Goal: Transaction & Acquisition: Purchase product/service

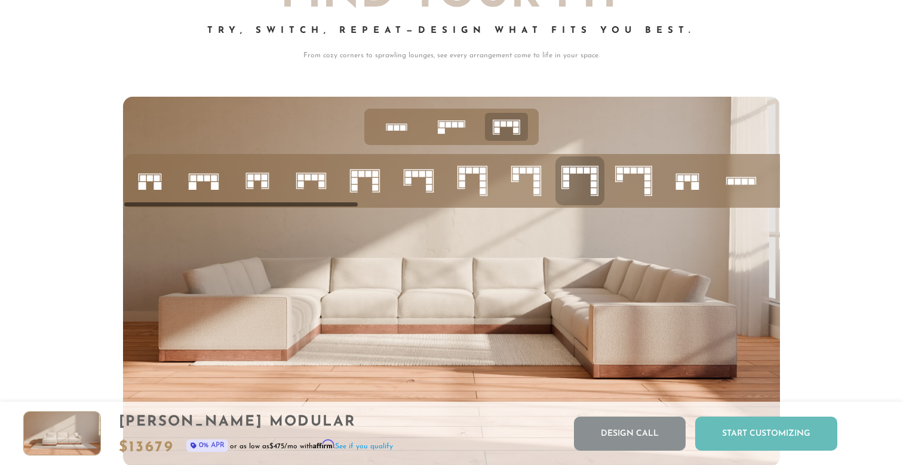
scroll to position [13265, 903]
click at [737, 426] on div "Start Customizing" at bounding box center [766, 434] width 142 height 34
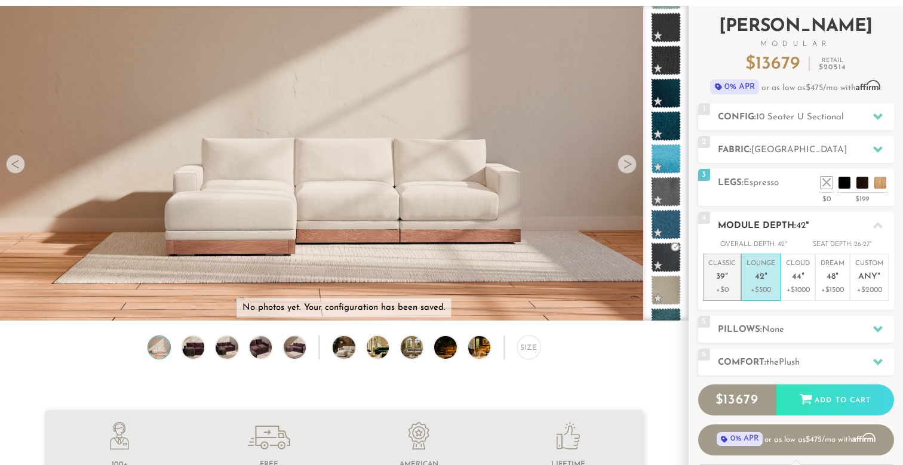
scroll to position [68, 0]
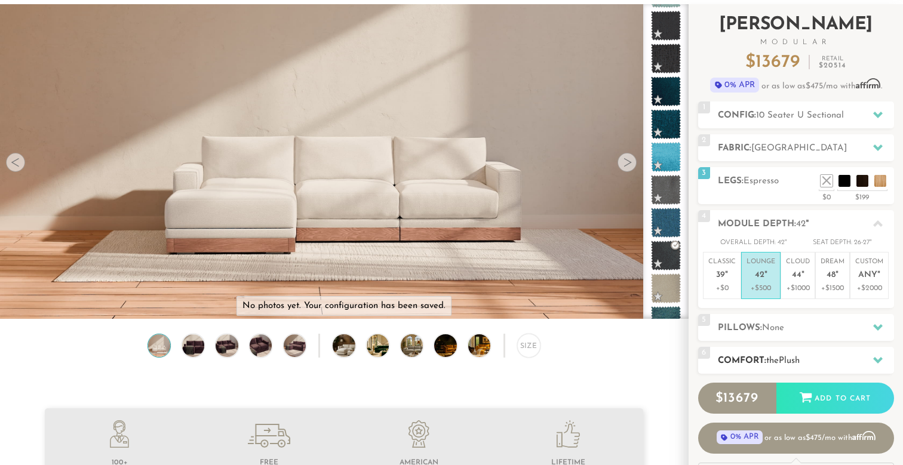
click at [752, 348] on div "6 Comfort: the Plush medium firm" at bounding box center [796, 360] width 196 height 27
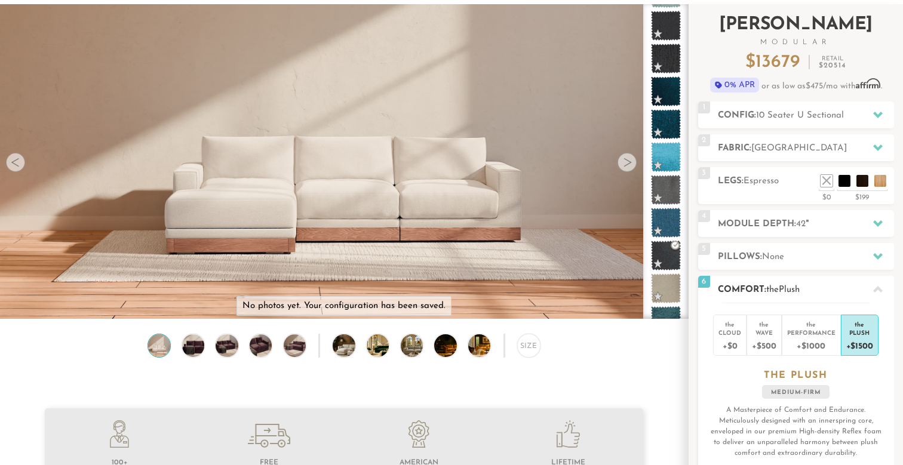
click at [874, 285] on icon at bounding box center [878, 290] width 10 height 10
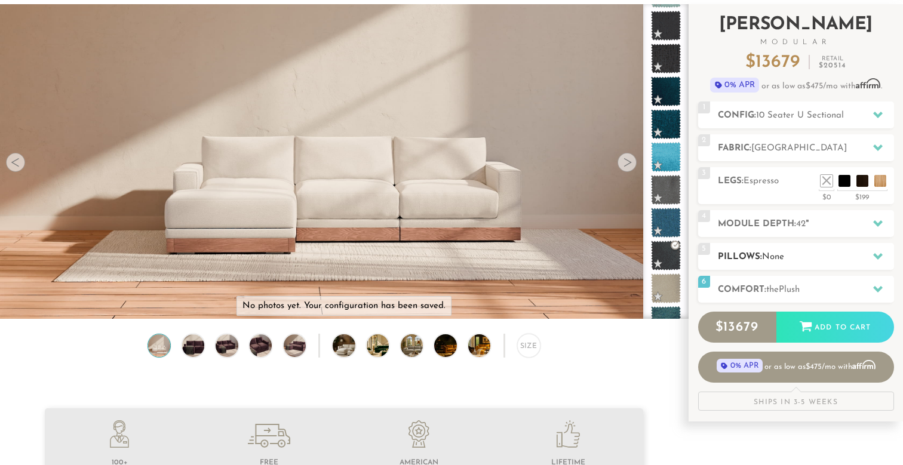
click at [860, 261] on h2 "Pillows: None" at bounding box center [806, 257] width 176 height 14
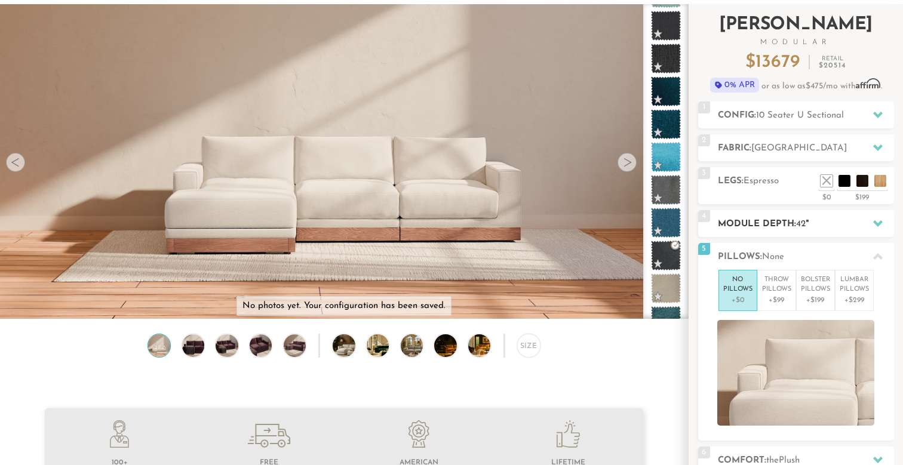
click at [843, 215] on div "4 Module Depth: 42 "" at bounding box center [796, 223] width 196 height 27
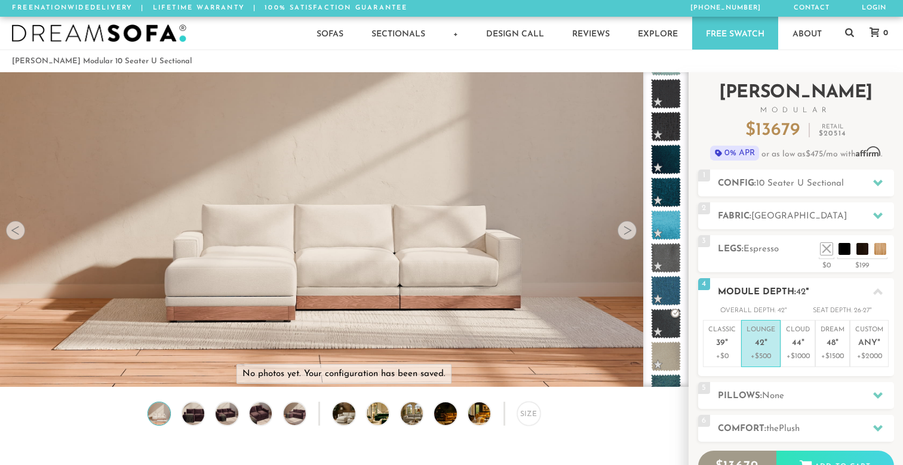
scroll to position [0, 0]
click at [866, 247] on li at bounding box center [844, 231] width 48 height 48
click at [798, 222] on h2 "Fabric: [GEOGRAPHIC_DATA]" at bounding box center [806, 217] width 176 height 14
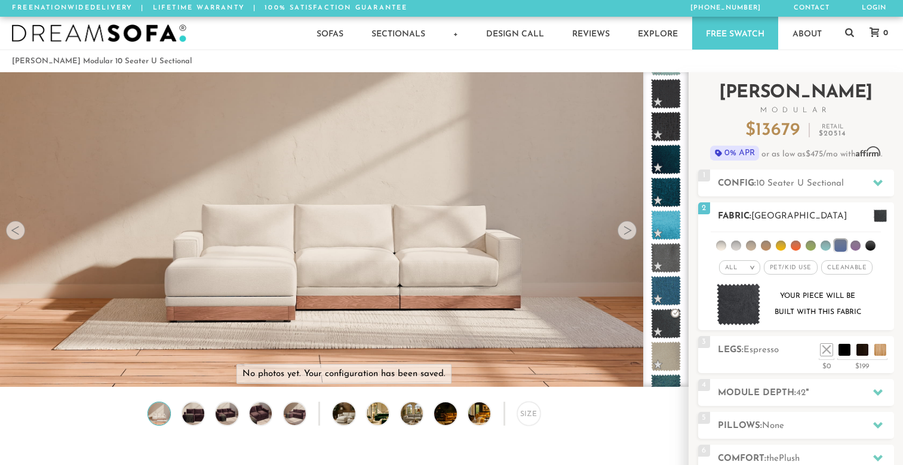
click at [744, 295] on img at bounding box center [739, 305] width 44 height 42
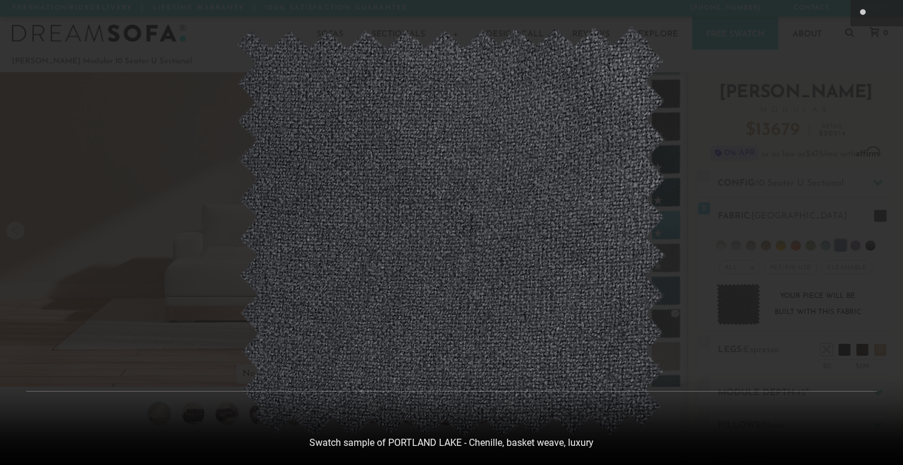
click at [592, 279] on img at bounding box center [451, 232] width 431 height 413
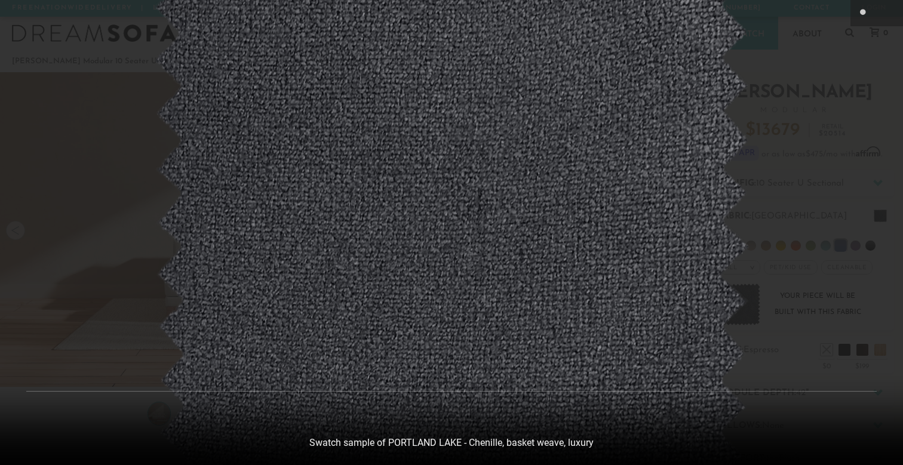
click at [612, 275] on img at bounding box center [451, 215] width 597 height 572
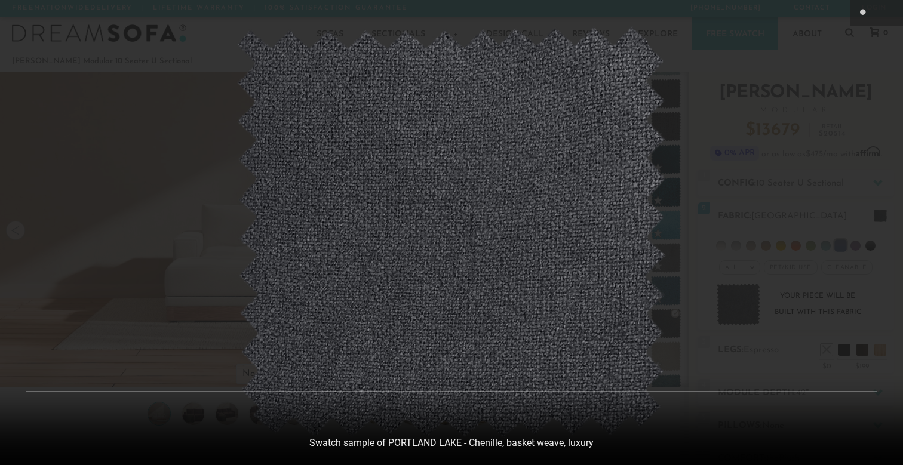
click at [813, 213] on div at bounding box center [451, 232] width 903 height 465
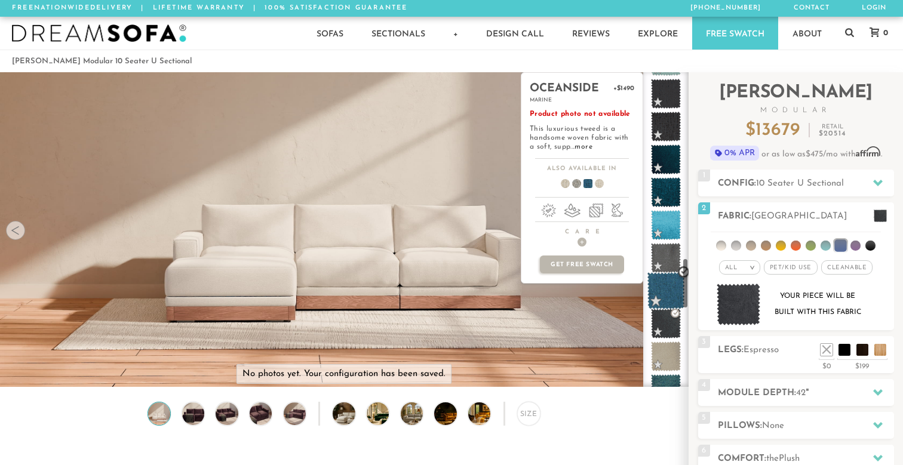
click at [667, 288] on span at bounding box center [666, 291] width 38 height 38
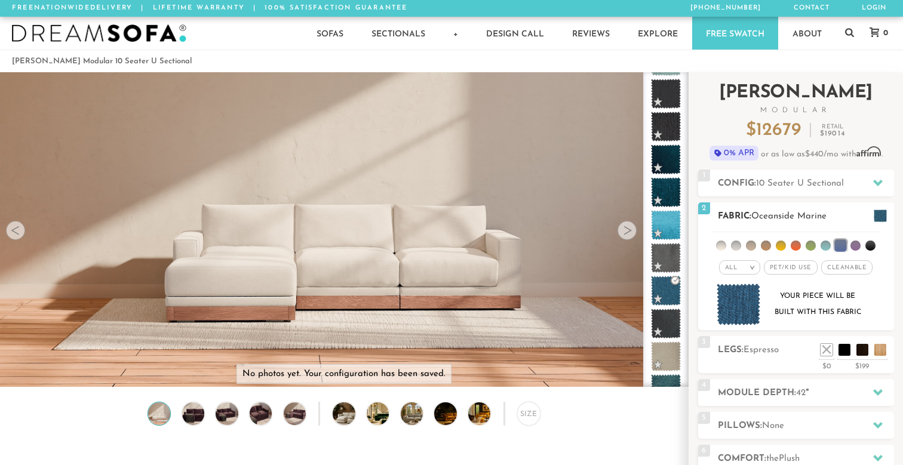
click at [748, 310] on img at bounding box center [739, 305] width 44 height 42
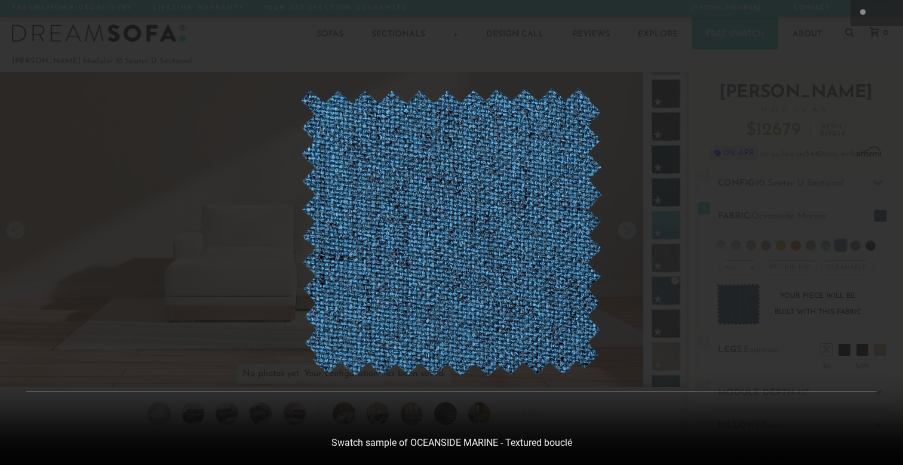
click at [627, 272] on div at bounding box center [451, 232] width 903 height 465
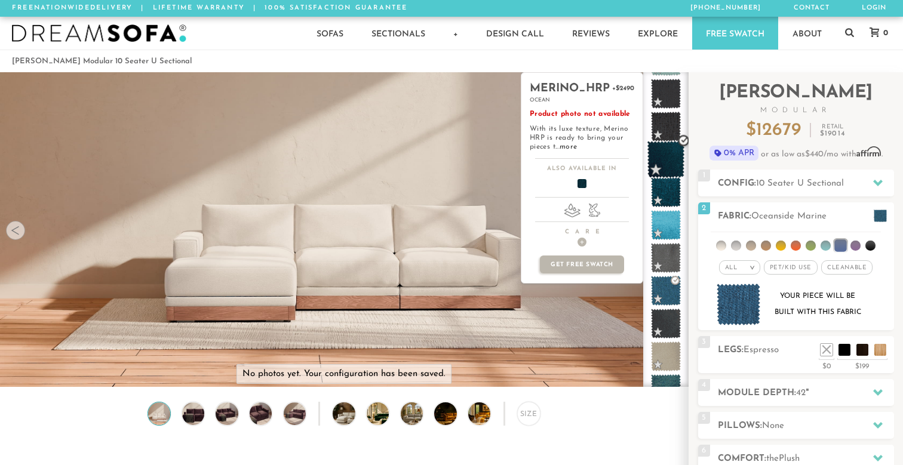
click at [656, 158] on span at bounding box center [666, 160] width 38 height 38
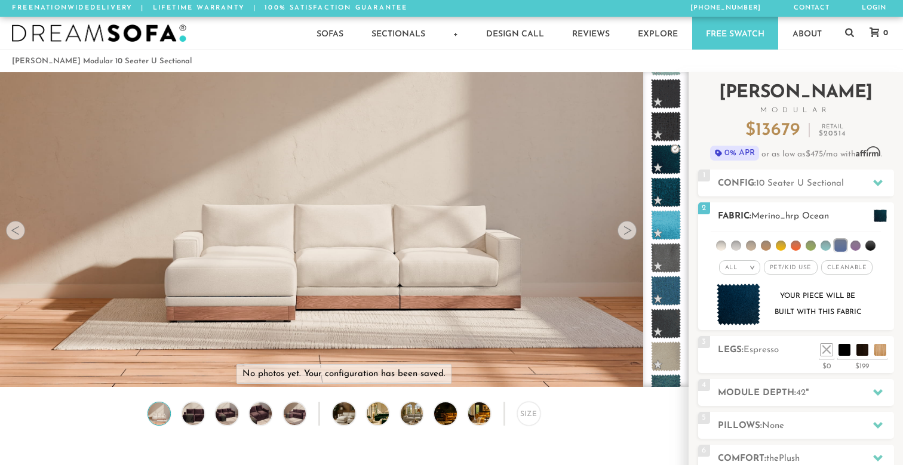
click at [752, 310] on img at bounding box center [739, 305] width 44 height 42
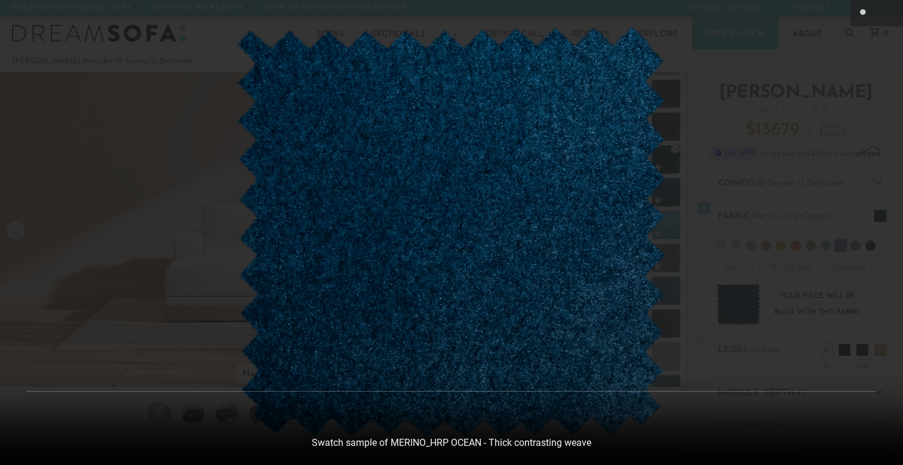
click at [660, 269] on img at bounding box center [451, 232] width 431 height 413
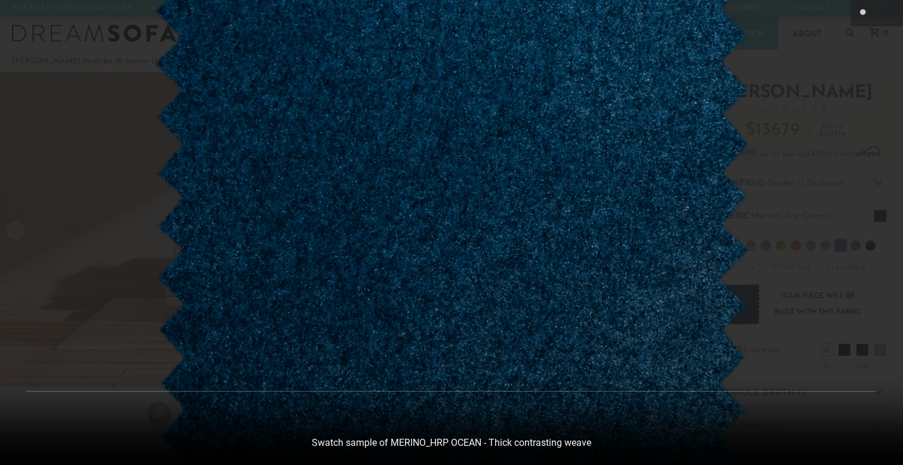
click at [740, 244] on img at bounding box center [451, 219] width 597 height 572
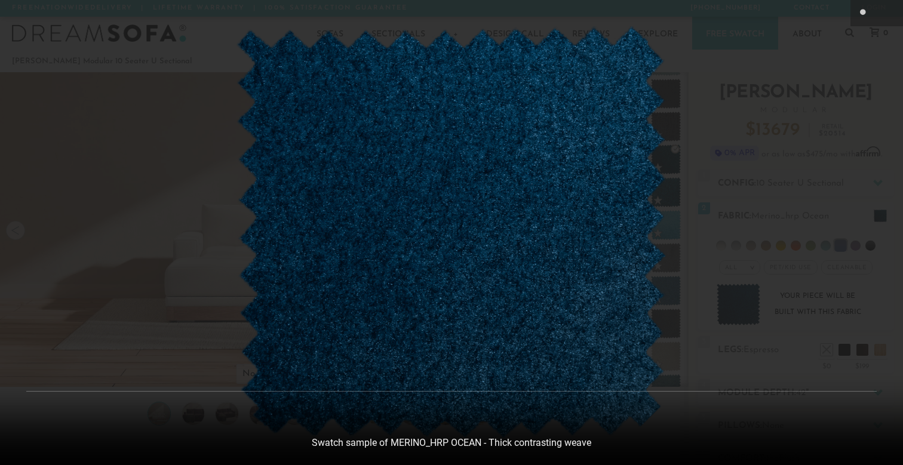
click at [748, 237] on div at bounding box center [451, 232] width 903 height 465
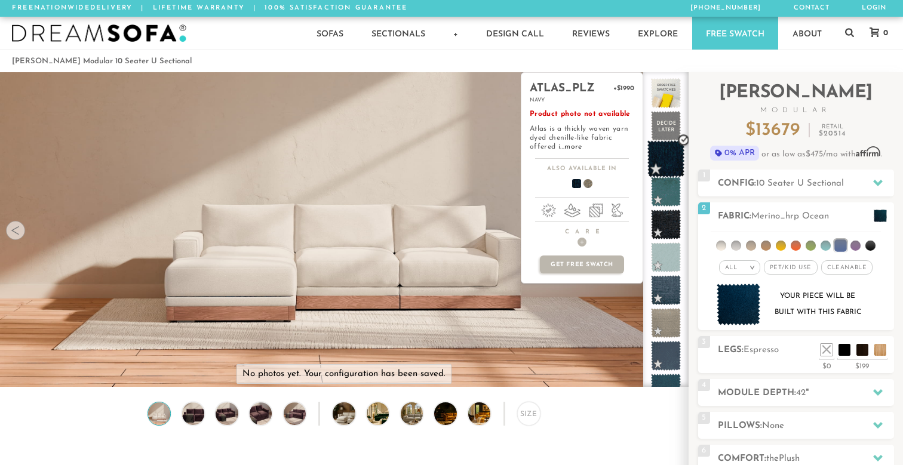
click at [656, 149] on span at bounding box center [666, 159] width 38 height 38
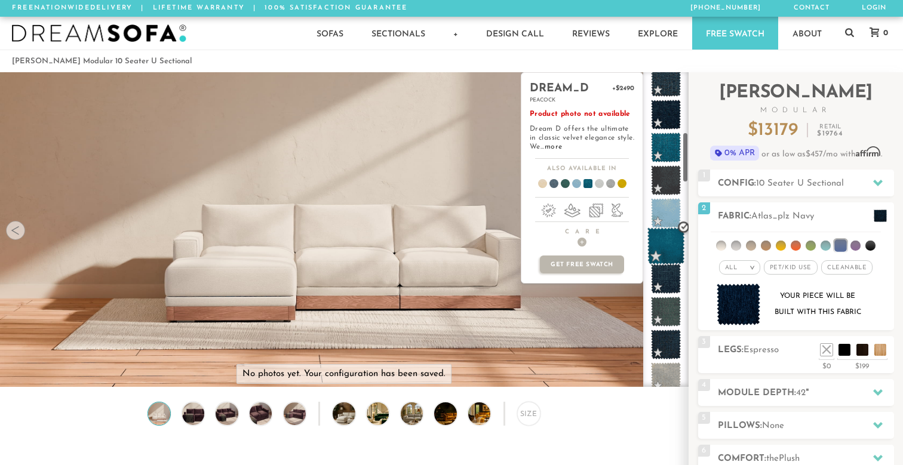
scroll to position [374, 0]
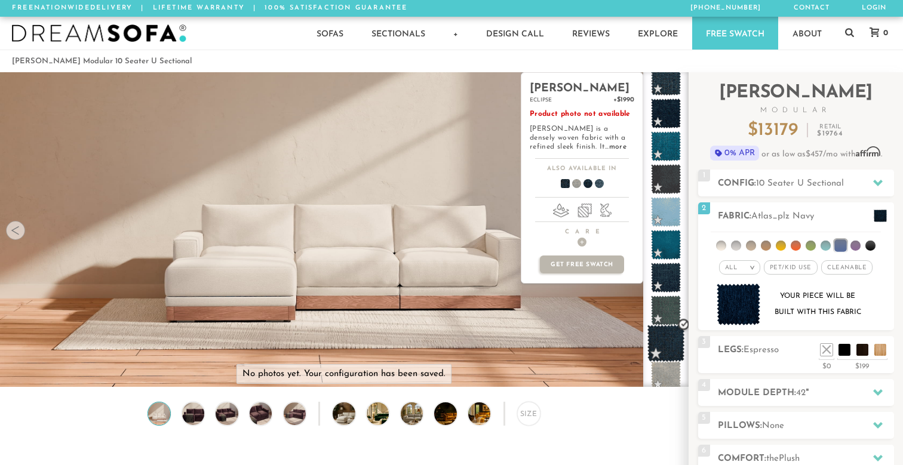
click at [674, 352] on span at bounding box center [666, 344] width 38 height 38
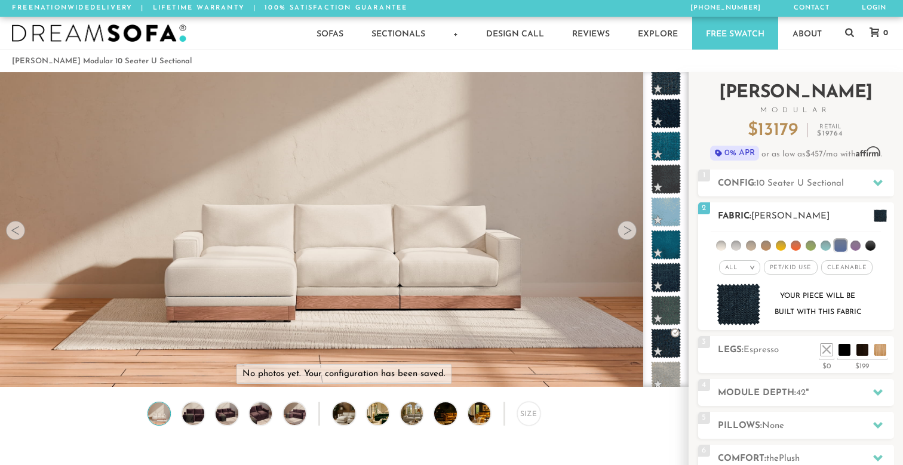
click at [727, 322] on img at bounding box center [739, 305] width 44 height 42
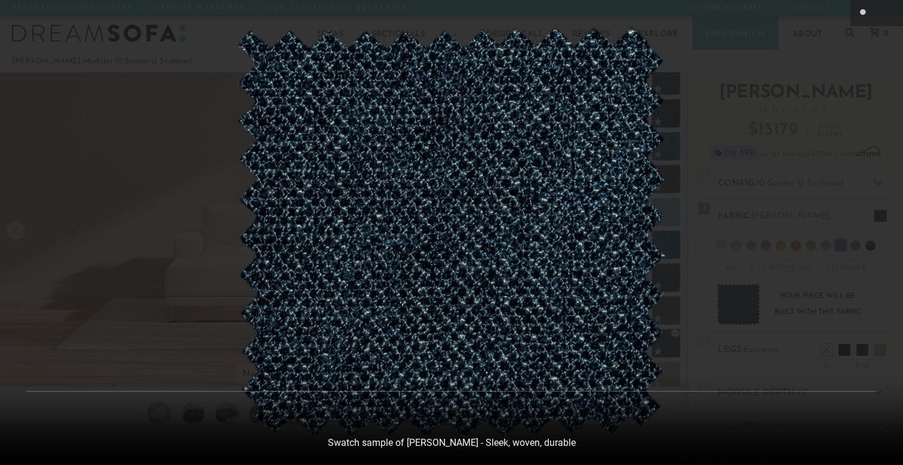
click at [780, 273] on div at bounding box center [451, 232] width 903 height 465
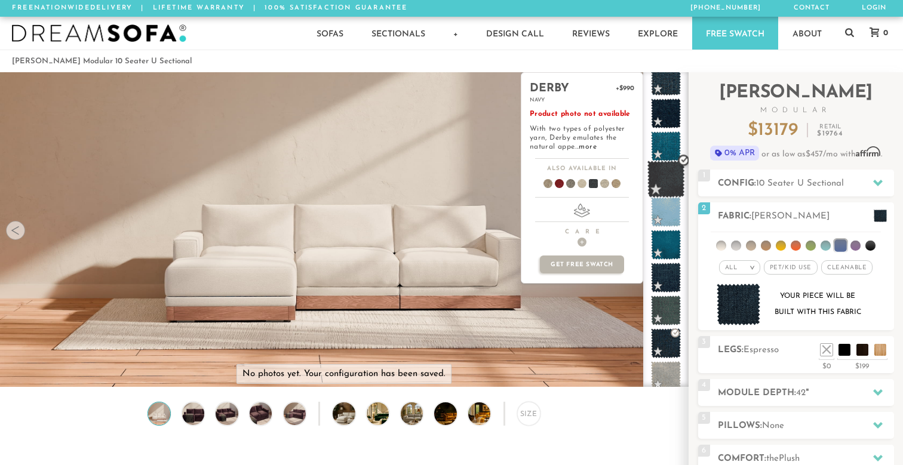
click at [666, 182] on span at bounding box center [666, 180] width 38 height 38
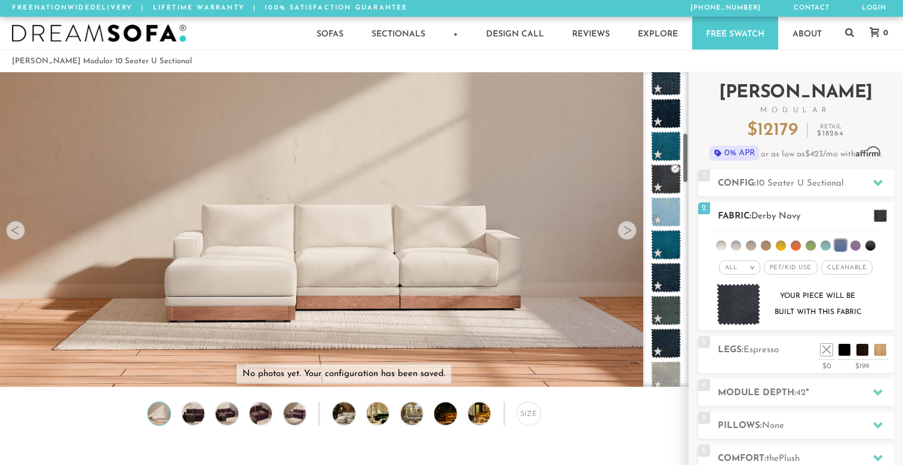
click at [751, 295] on img at bounding box center [739, 305] width 44 height 42
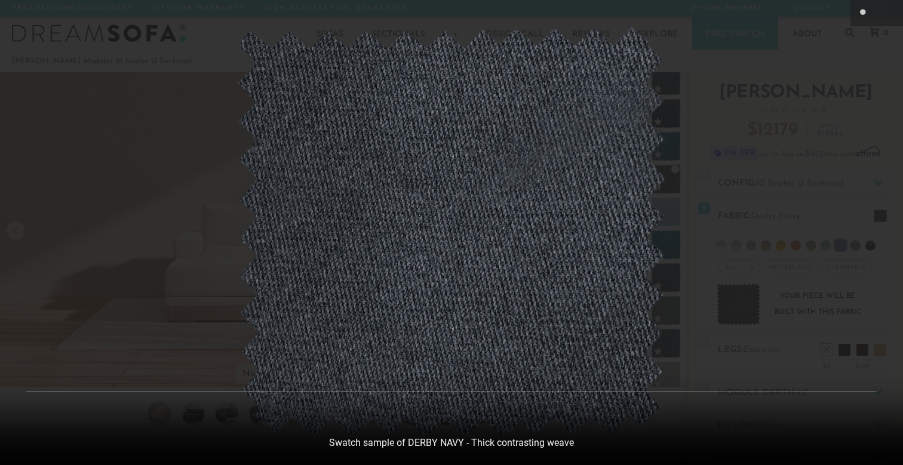
click at [714, 316] on div at bounding box center [451, 232] width 903 height 465
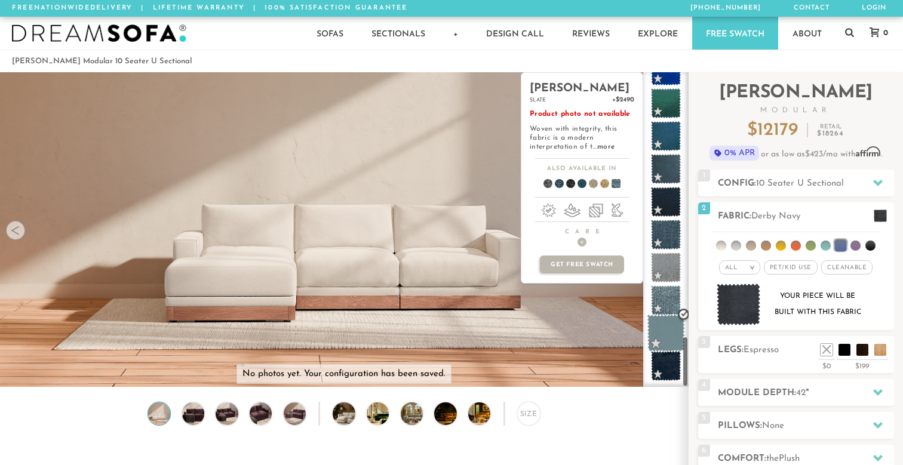
scroll to position [1632, 0]
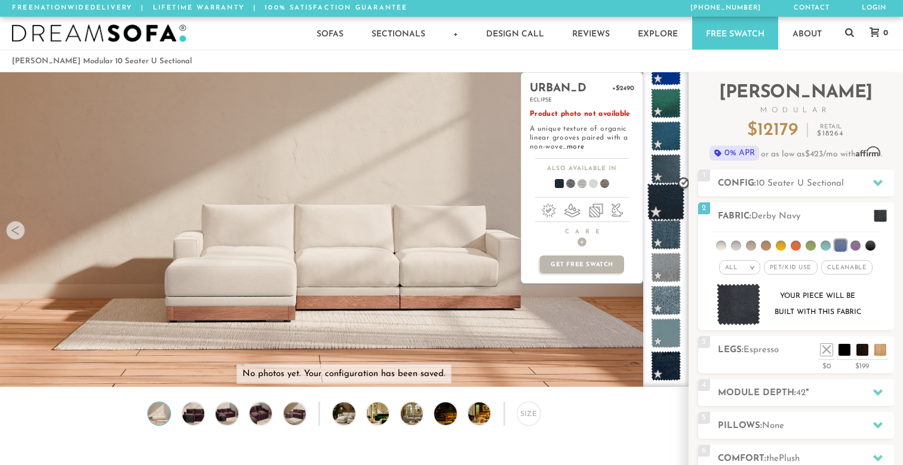
click at [665, 189] on span at bounding box center [666, 202] width 38 height 38
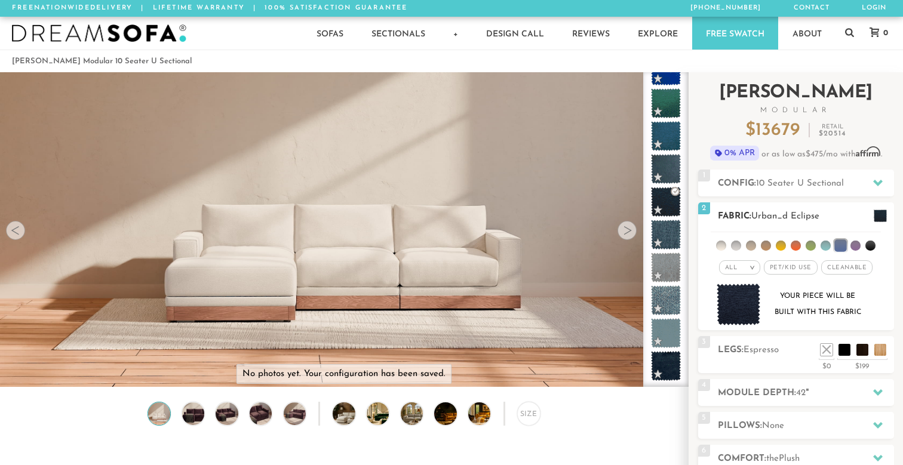
click at [728, 306] on img at bounding box center [739, 305] width 44 height 42
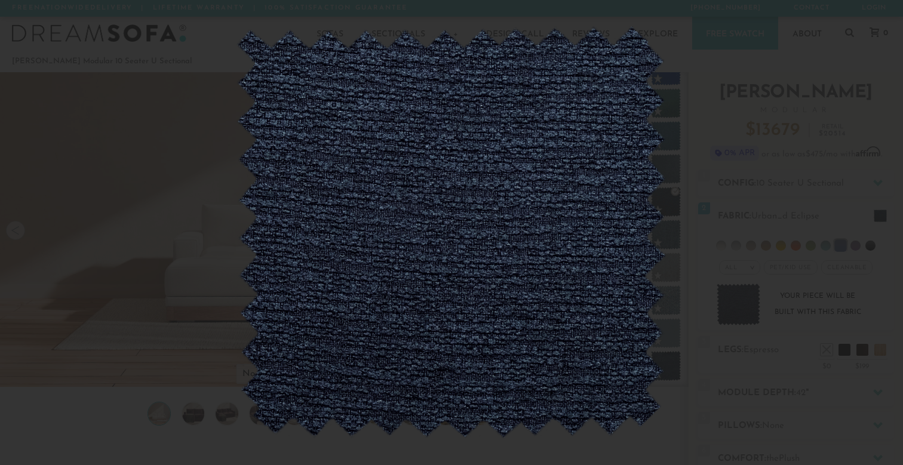
click at [649, 289] on img at bounding box center [451, 232] width 431 height 413
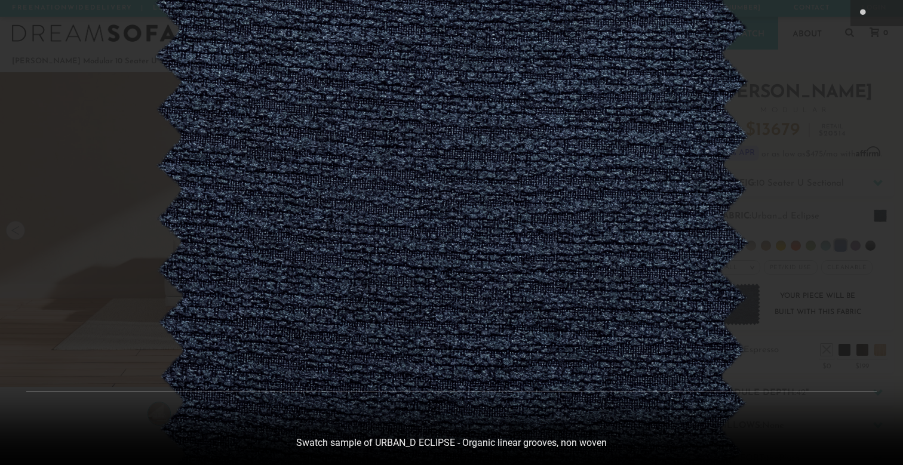
click at [785, 220] on div at bounding box center [451, 232] width 903 height 465
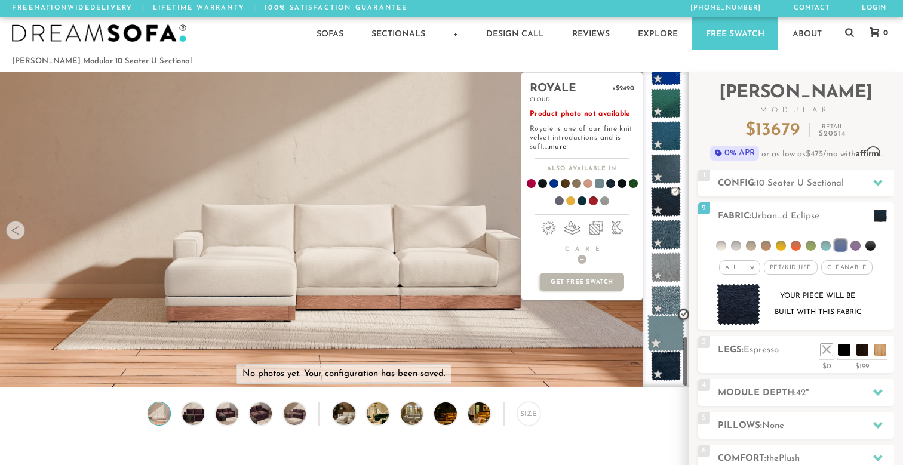
scroll to position [0, 0]
click at [664, 359] on span at bounding box center [666, 367] width 38 height 38
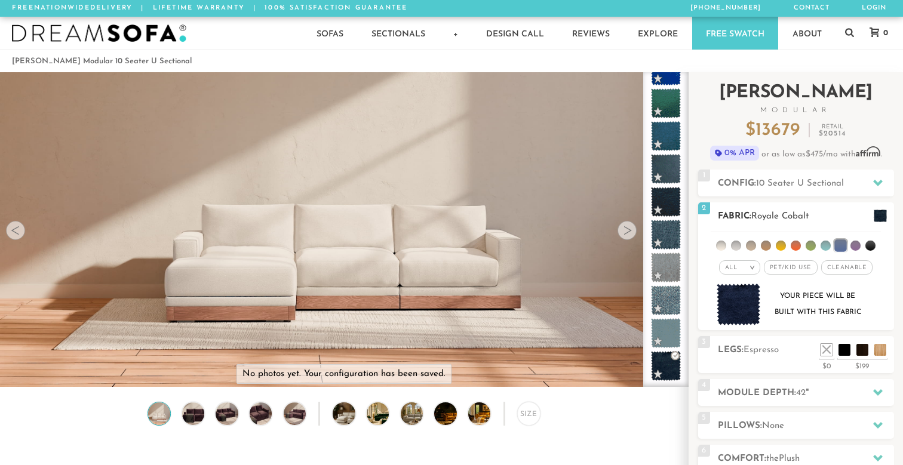
click at [735, 311] on img at bounding box center [739, 305] width 44 height 42
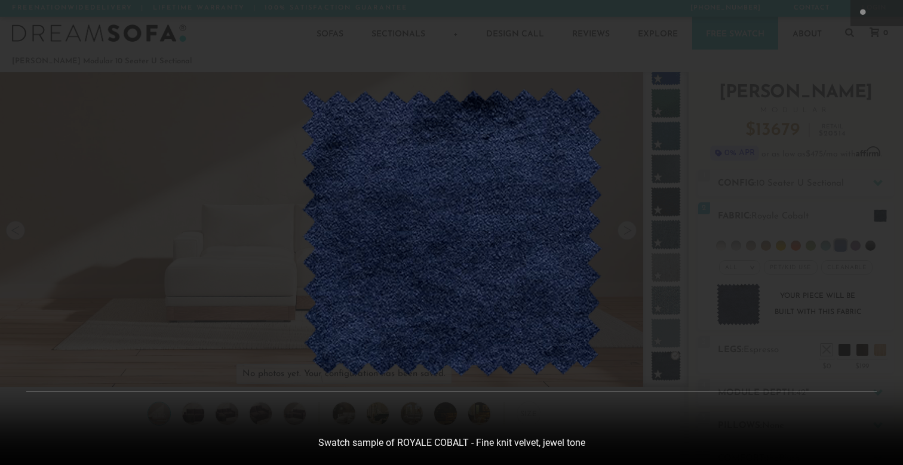
click at [716, 306] on div at bounding box center [451, 232] width 903 height 465
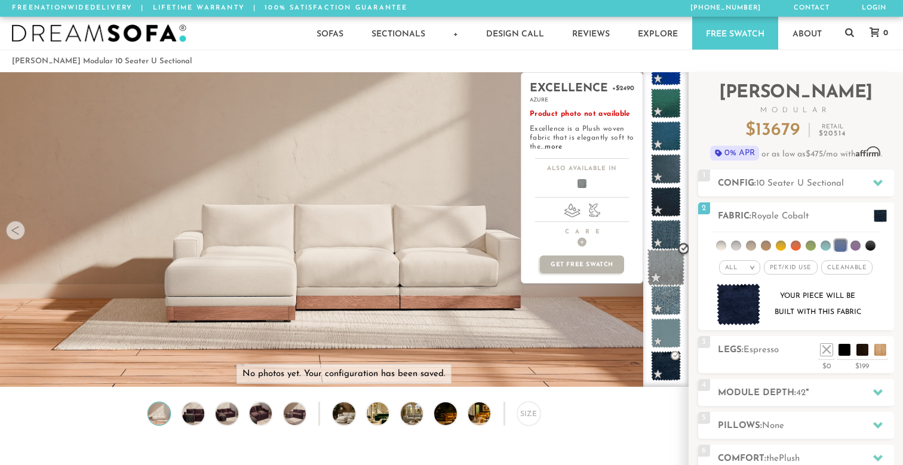
click at [664, 263] on span at bounding box center [666, 268] width 38 height 38
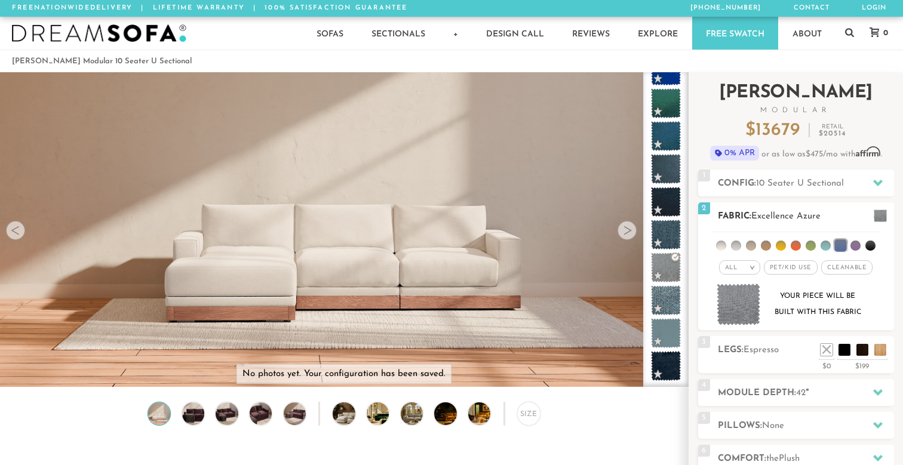
click at [725, 293] on img at bounding box center [739, 305] width 44 height 42
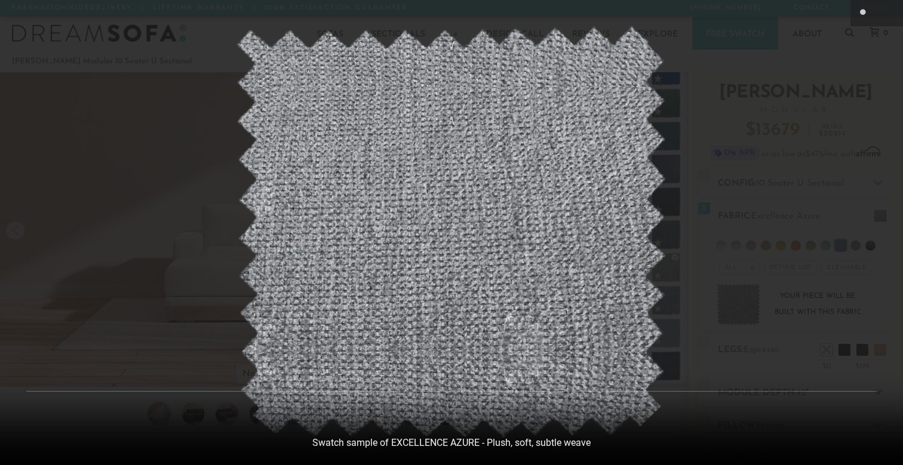
click at [701, 259] on div at bounding box center [451, 232] width 903 height 465
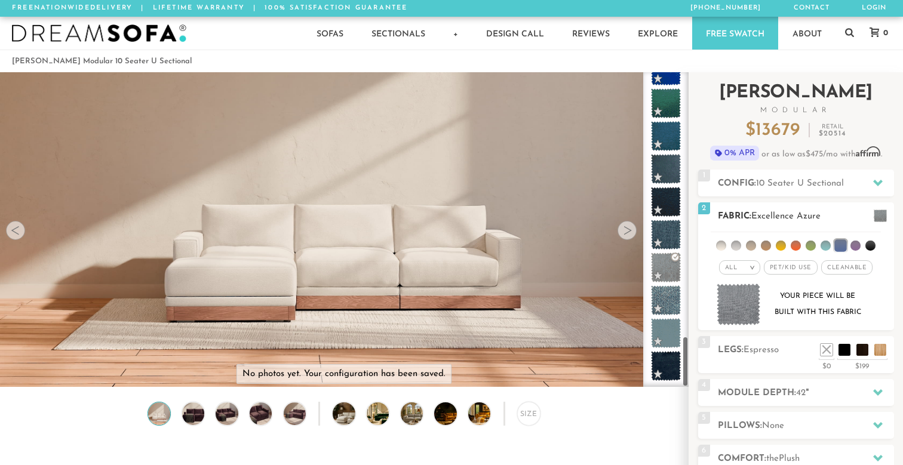
click at [826, 238] on ul at bounding box center [796, 243] width 170 height 22
click at [825, 248] on li at bounding box center [825, 246] width 10 height 10
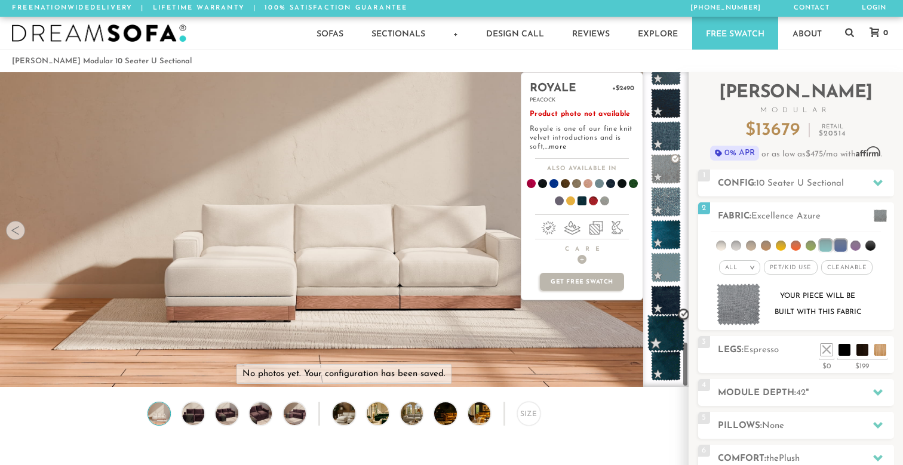
scroll to position [1862, 0]
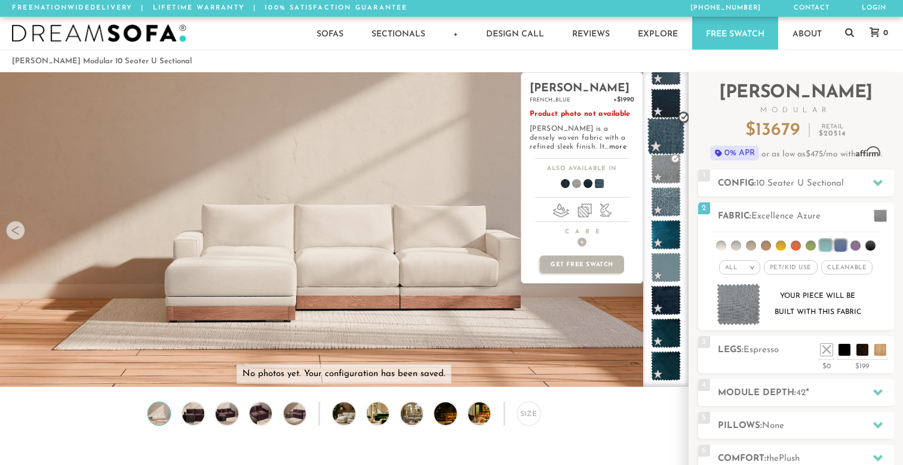
click at [660, 134] on span at bounding box center [666, 137] width 38 height 38
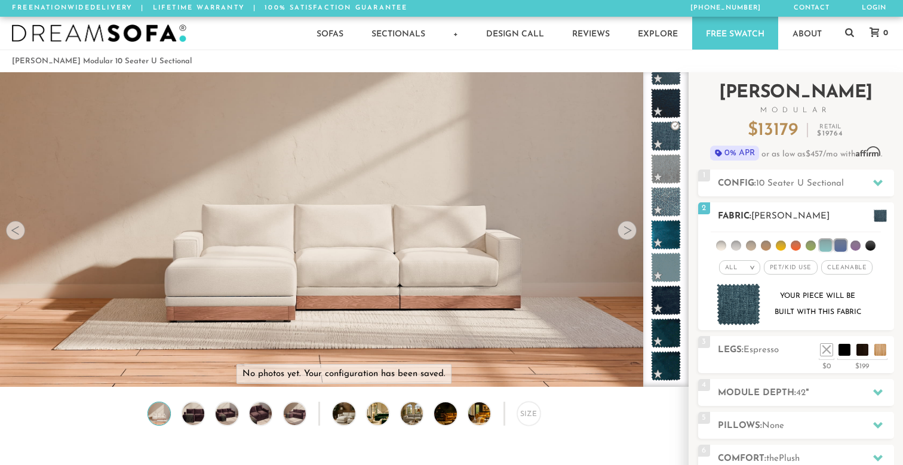
click at [737, 302] on img at bounding box center [739, 305] width 44 height 42
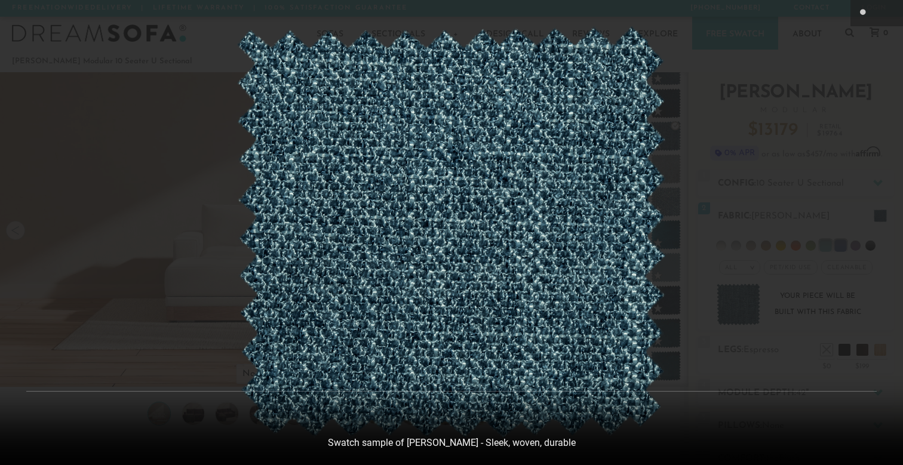
click at [748, 170] on div at bounding box center [451, 232] width 903 height 465
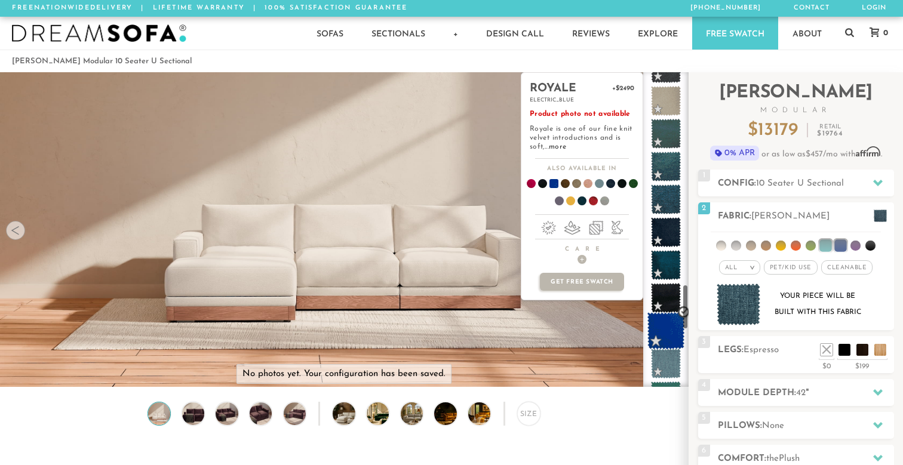
scroll to position [1466, 0]
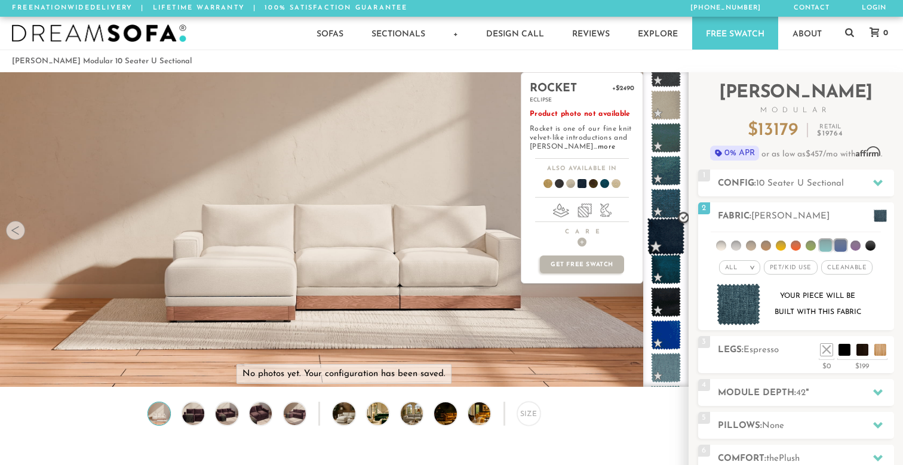
click at [666, 244] on span at bounding box center [666, 237] width 38 height 38
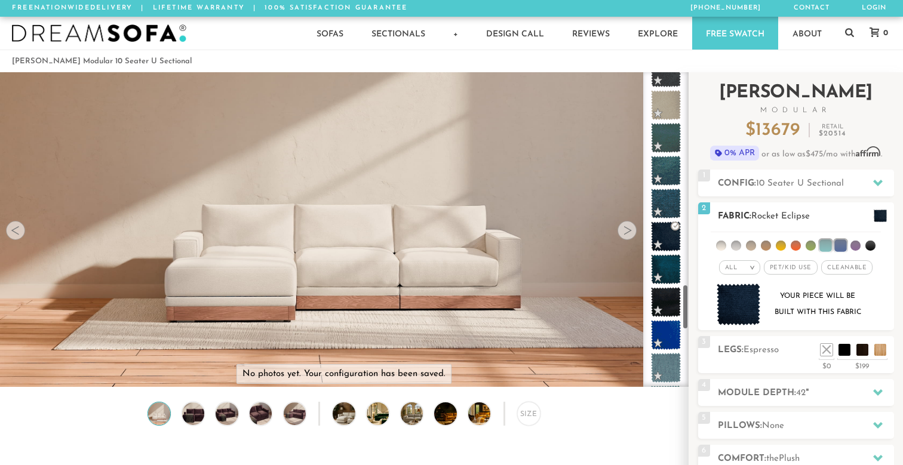
click at [731, 313] on img at bounding box center [739, 305] width 44 height 42
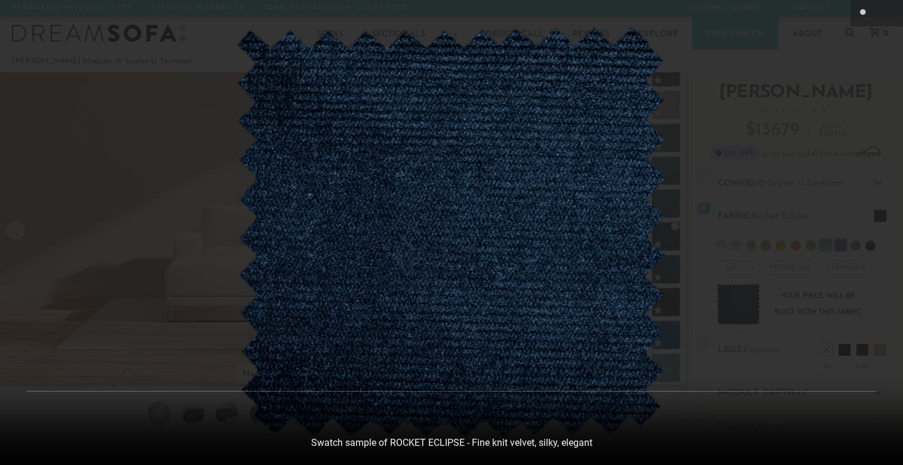
click at [706, 250] on div at bounding box center [451, 232] width 903 height 465
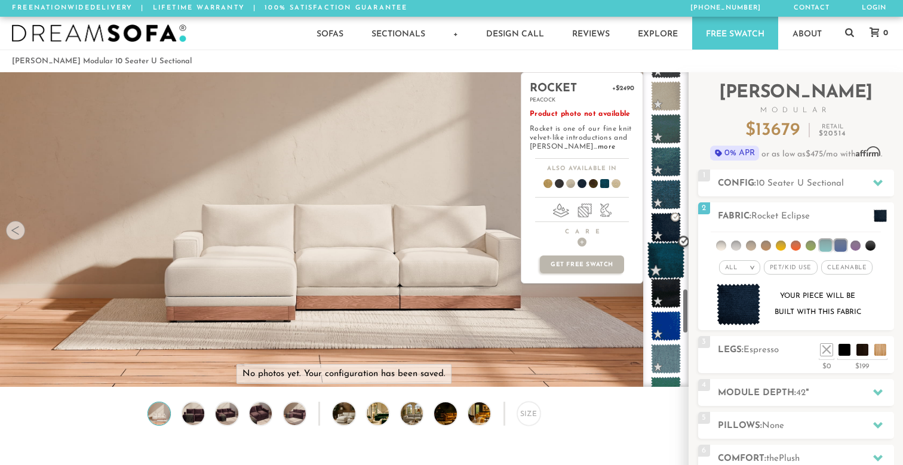
scroll to position [1505, 0]
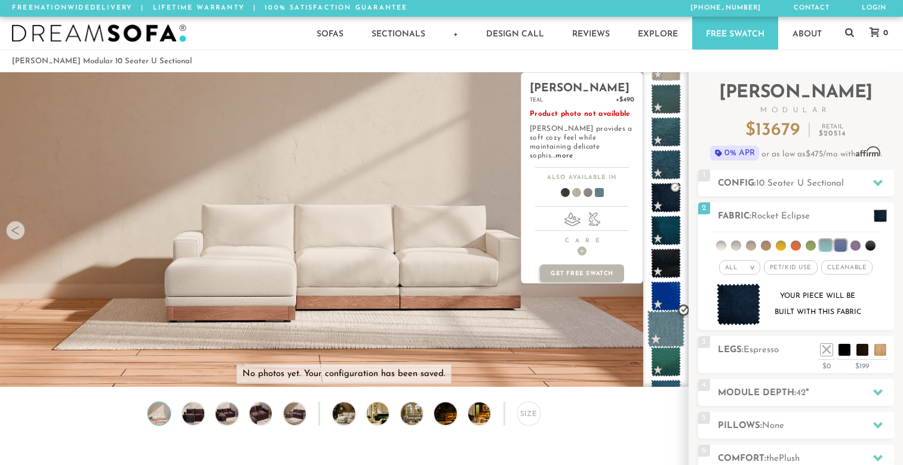
click at [666, 340] on span at bounding box center [666, 329] width 38 height 38
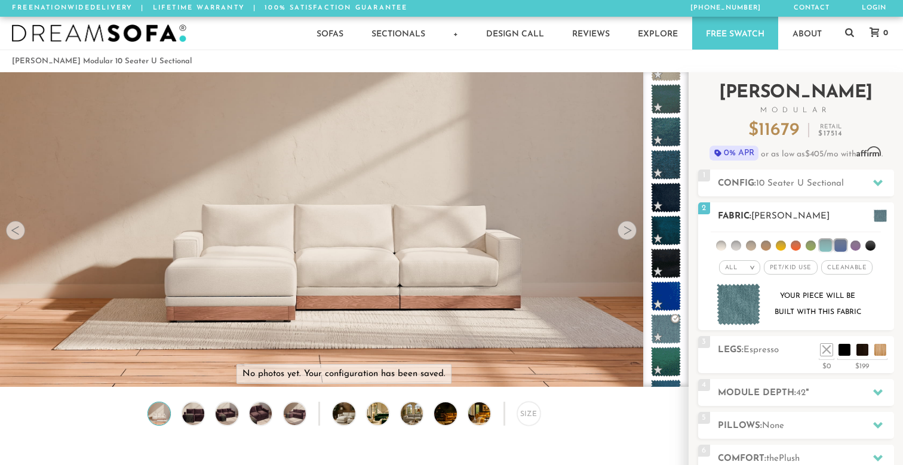
click at [737, 318] on img at bounding box center [739, 305] width 44 height 42
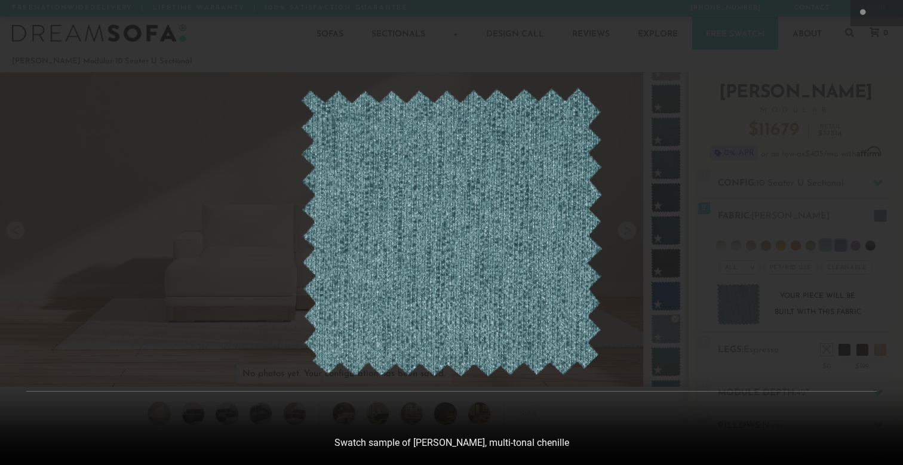
click at [525, 256] on img at bounding box center [451, 233] width 302 height 290
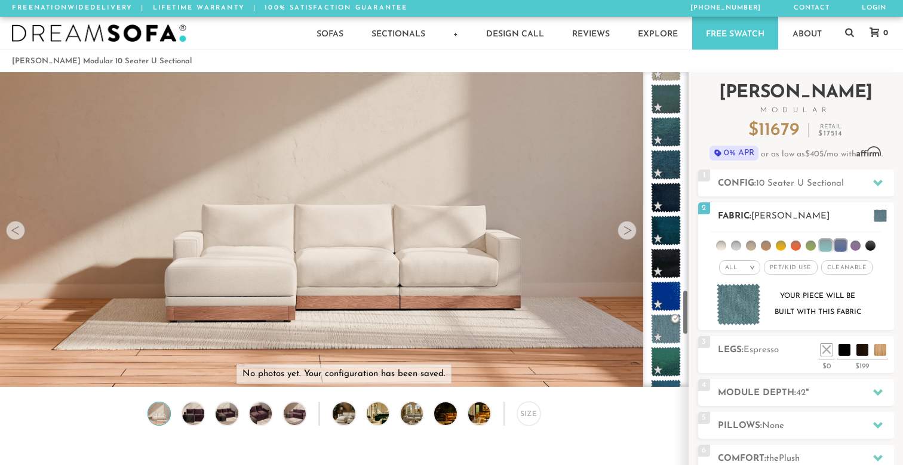
click at [740, 310] on img at bounding box center [739, 305] width 44 height 42
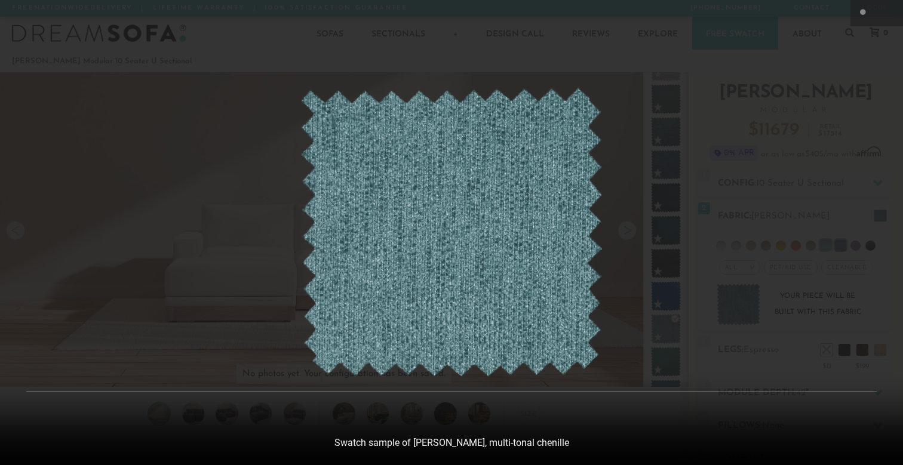
click at [675, 279] on div at bounding box center [451, 232] width 903 height 465
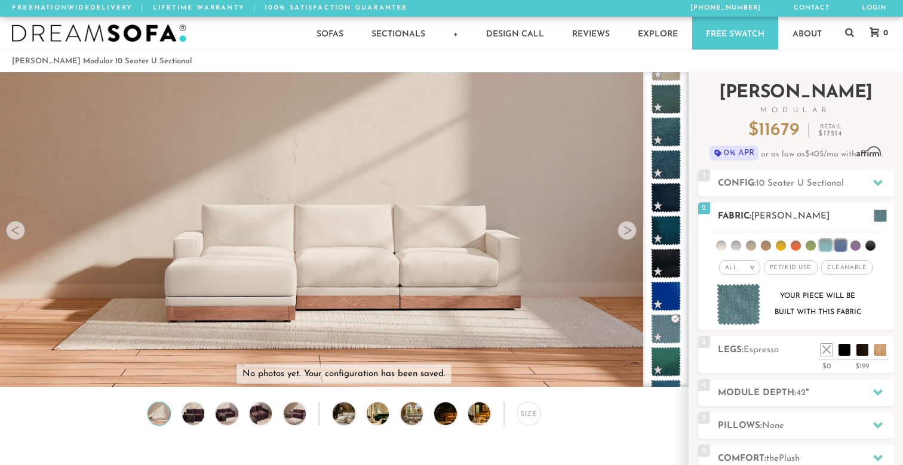
click at [736, 310] on img at bounding box center [739, 305] width 44 height 42
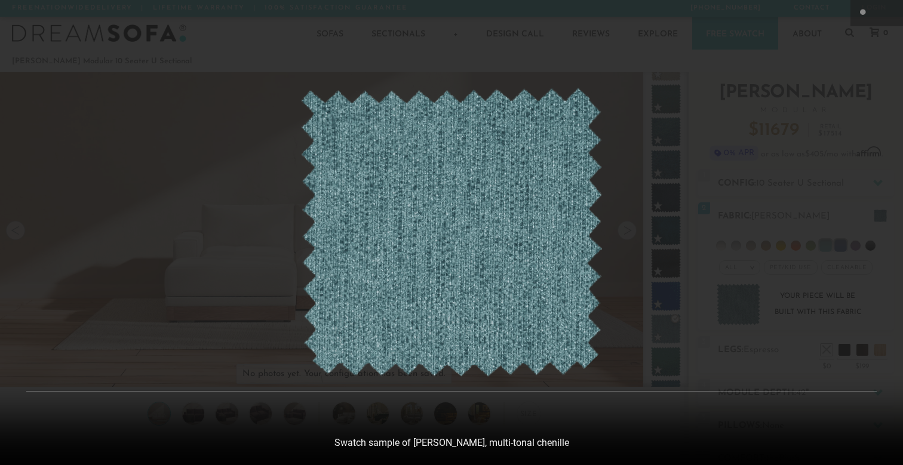
click at [731, 248] on div at bounding box center [451, 232] width 903 height 465
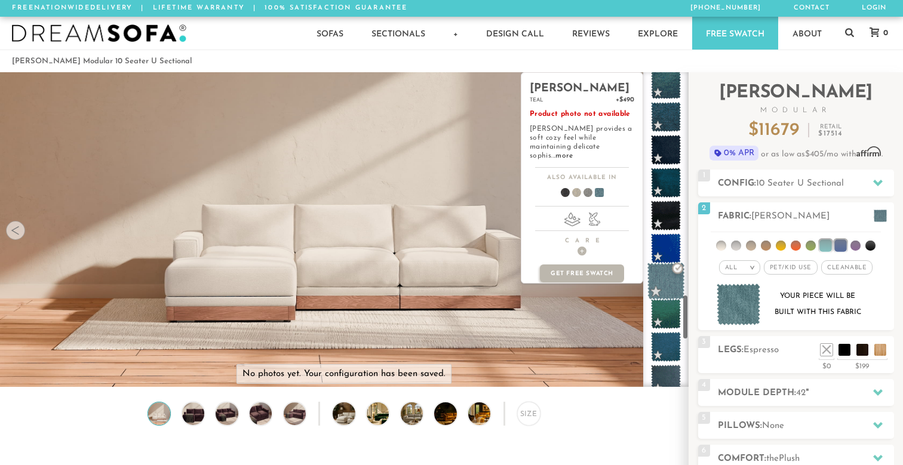
scroll to position [1536, 0]
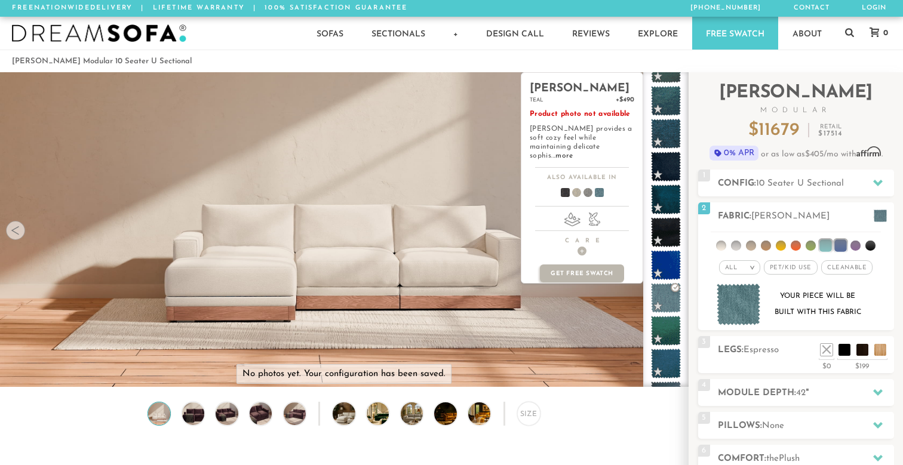
click at [562, 181] on span at bounding box center [560, 195] width 46 height 44
click at [595, 142] on p "Product photo not available [PERSON_NAME] provides a soft cozy feel while maint…" at bounding box center [582, 135] width 104 height 51
click at [573, 152] on link "more" at bounding box center [563, 155] width 17 height 7
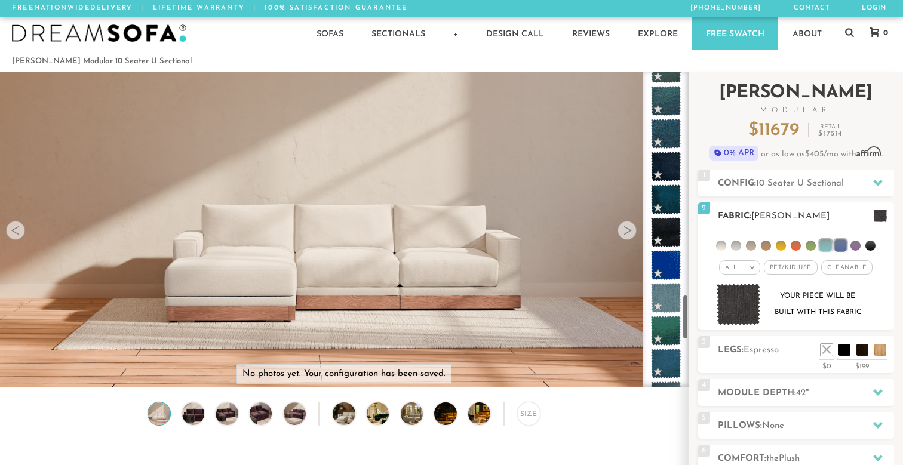
click at [727, 309] on img at bounding box center [739, 305] width 44 height 42
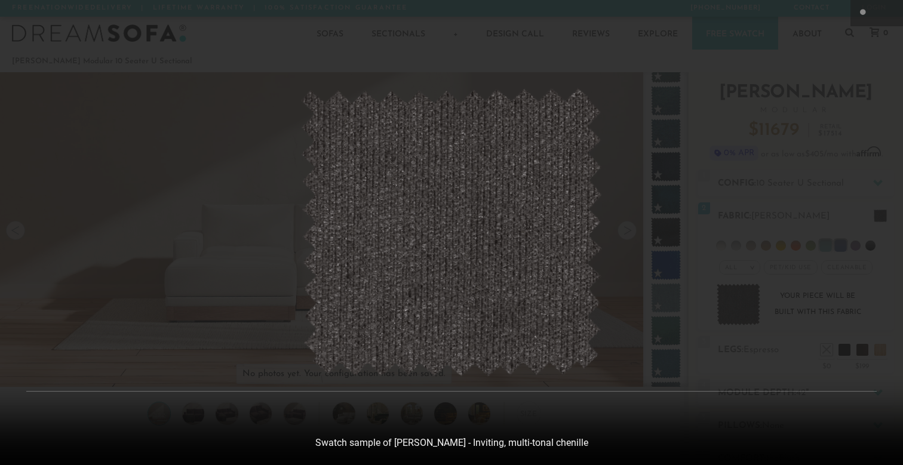
click at [745, 305] on div at bounding box center [451, 232] width 903 height 465
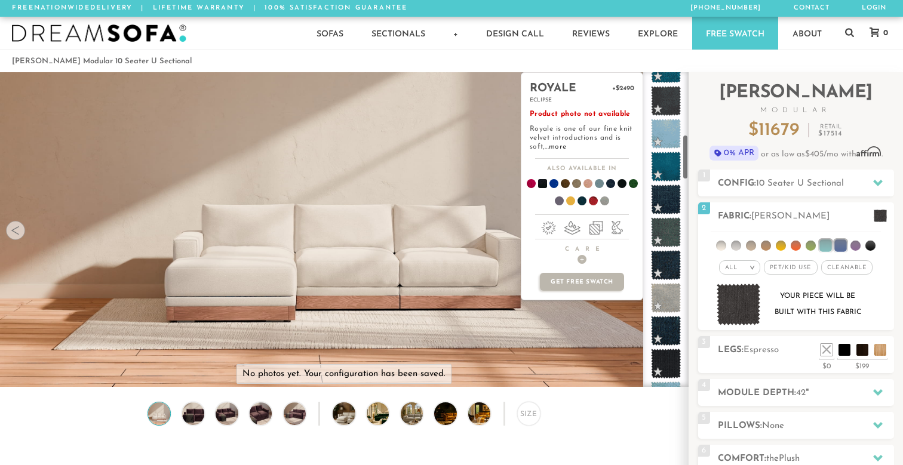
scroll to position [433, 0]
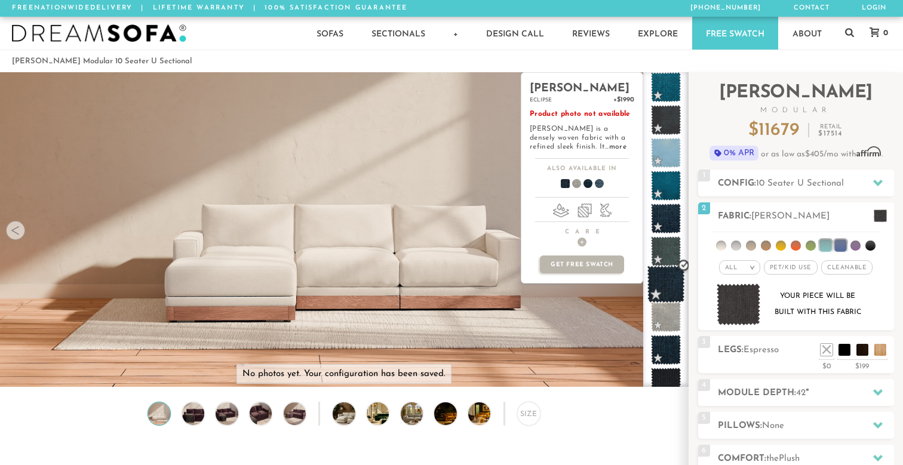
click at [671, 286] on span at bounding box center [666, 285] width 38 height 38
click at [597, 185] on span at bounding box center [594, 186] width 46 height 44
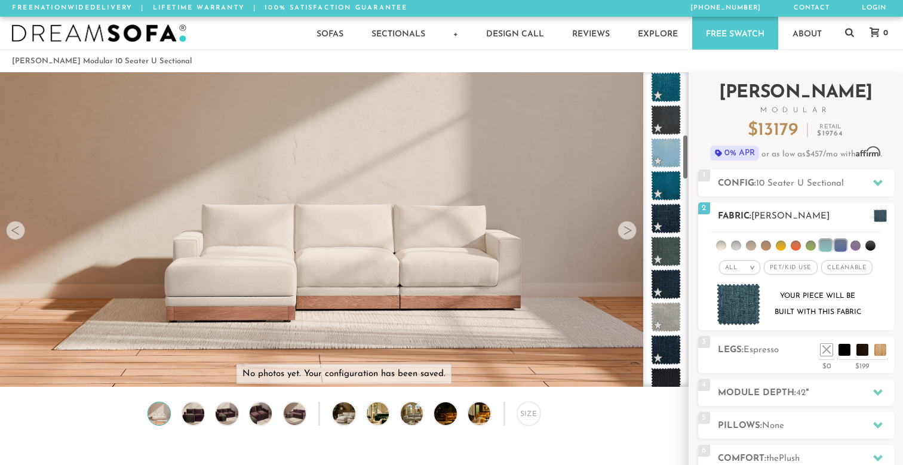
click at [729, 303] on img at bounding box center [739, 305] width 44 height 42
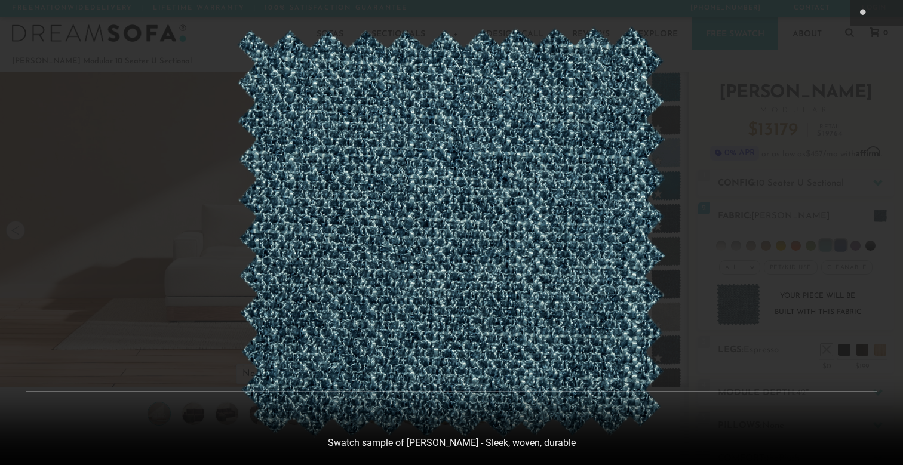
click at [739, 241] on div at bounding box center [451, 232] width 903 height 465
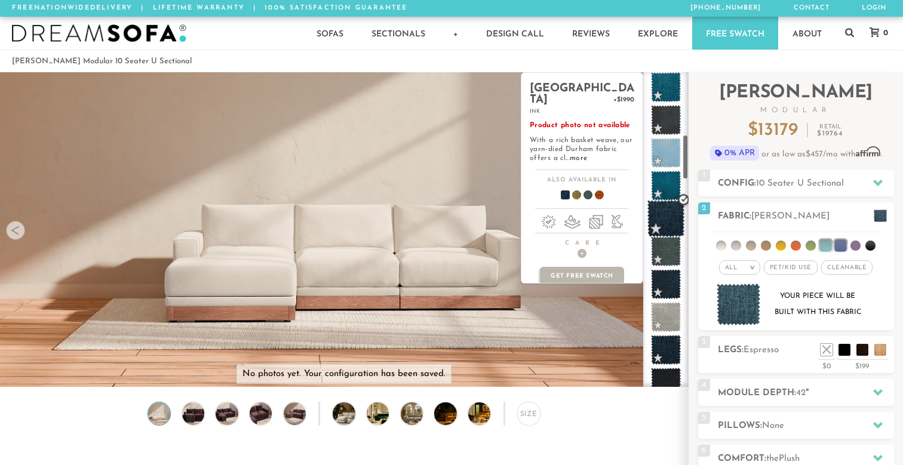
click at [662, 226] on span at bounding box center [666, 219] width 38 height 38
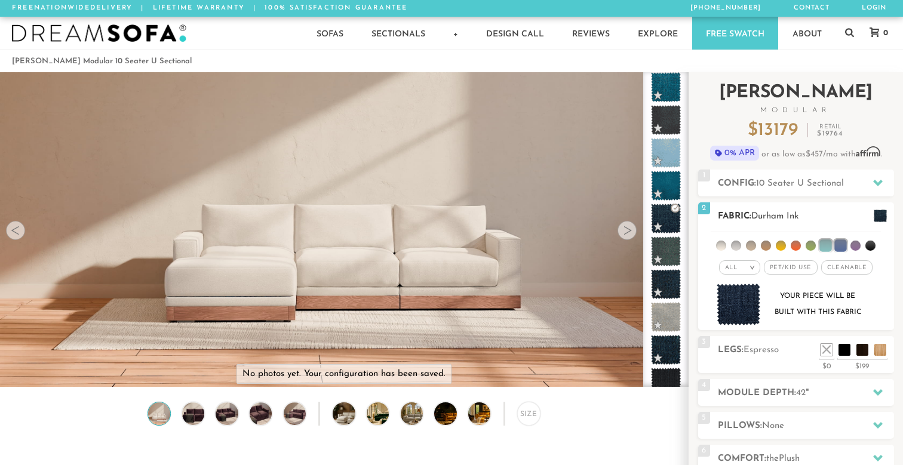
click at [736, 308] on img at bounding box center [739, 305] width 44 height 42
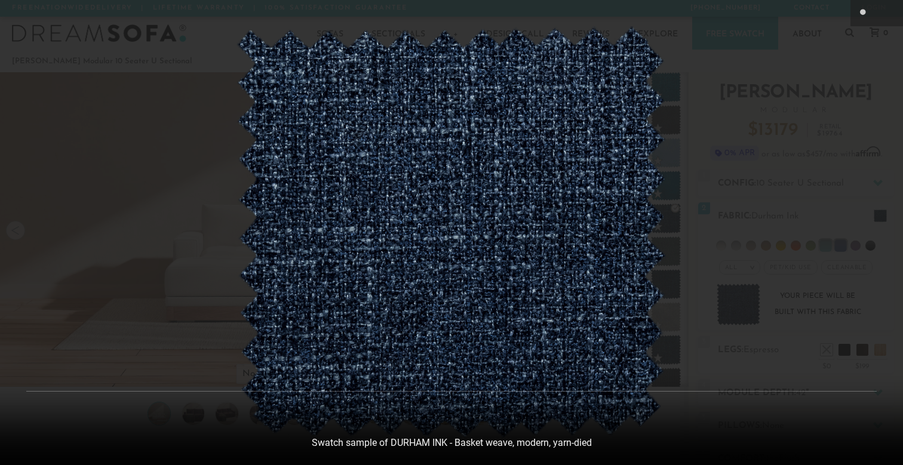
click at [821, 271] on div at bounding box center [451, 232] width 903 height 465
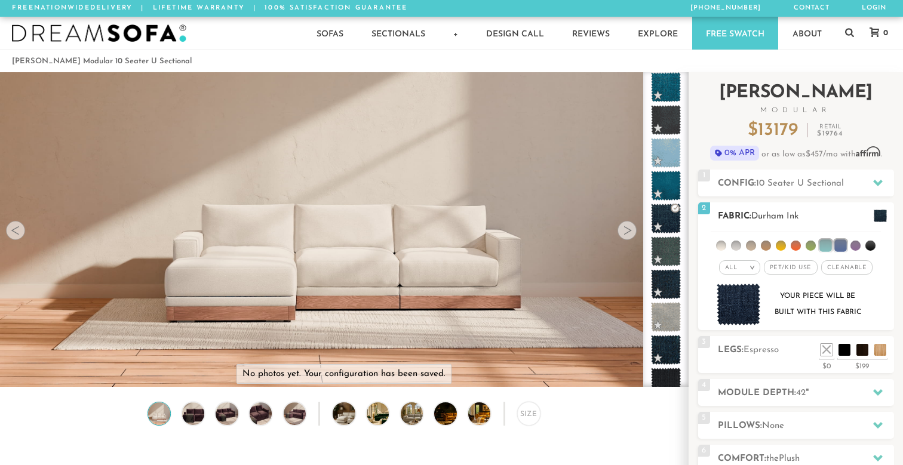
click at [829, 246] on li at bounding box center [825, 245] width 12 height 12
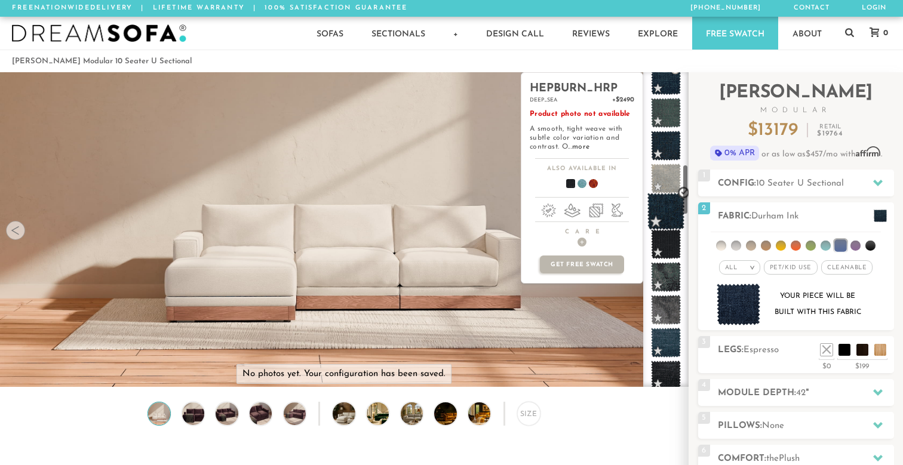
scroll to position [572, 0]
click at [660, 244] on span at bounding box center [666, 244] width 38 height 38
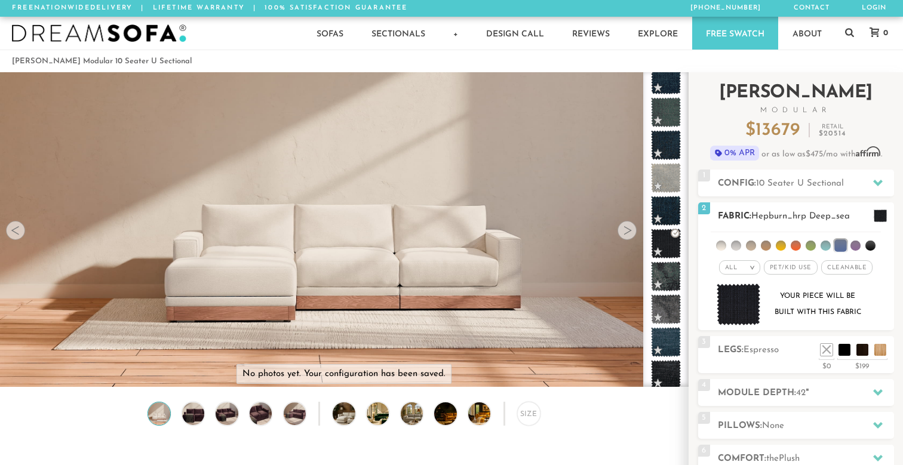
click at [747, 310] on img at bounding box center [739, 305] width 44 height 42
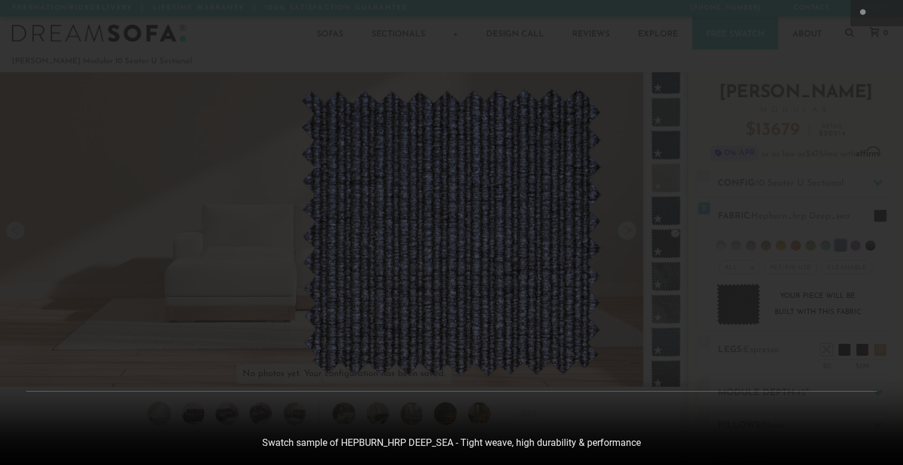
click at [714, 279] on div at bounding box center [451, 232] width 903 height 465
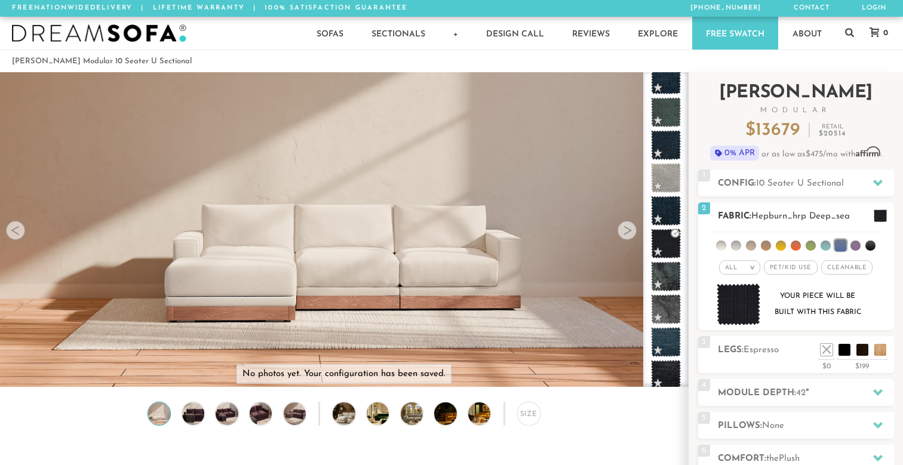
click at [729, 309] on img at bounding box center [739, 305] width 44 height 42
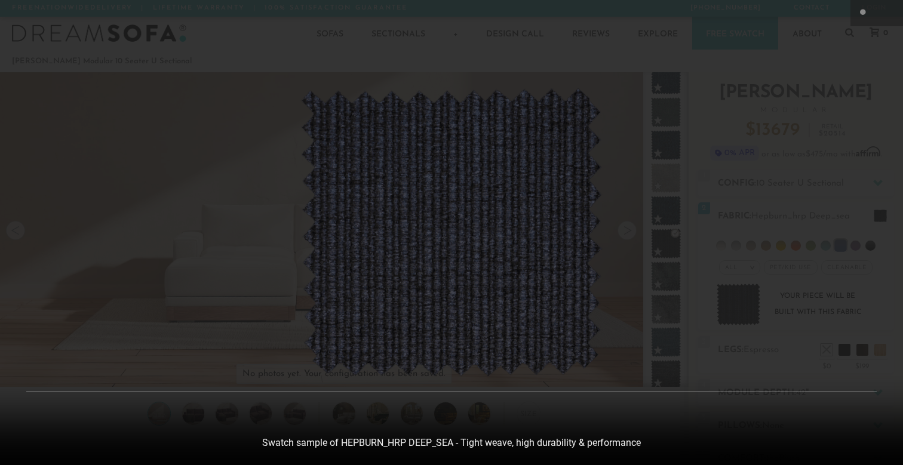
click at [644, 242] on div at bounding box center [451, 232] width 903 height 465
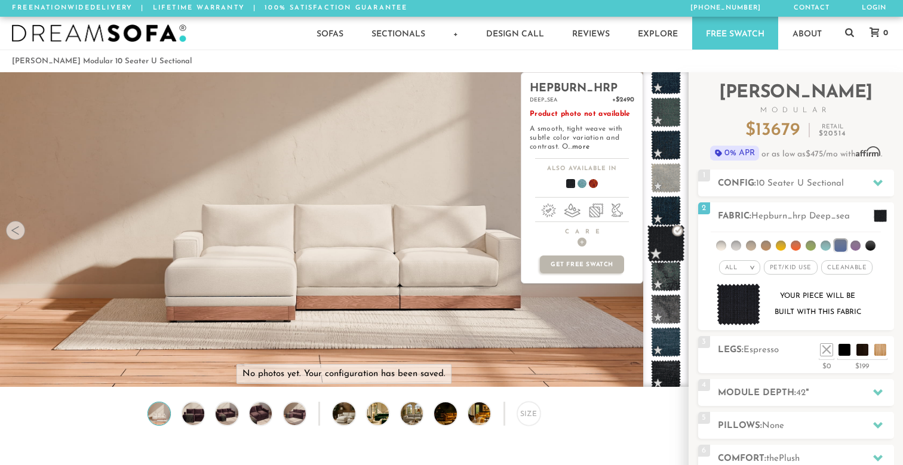
click at [663, 251] on span at bounding box center [666, 244] width 38 height 38
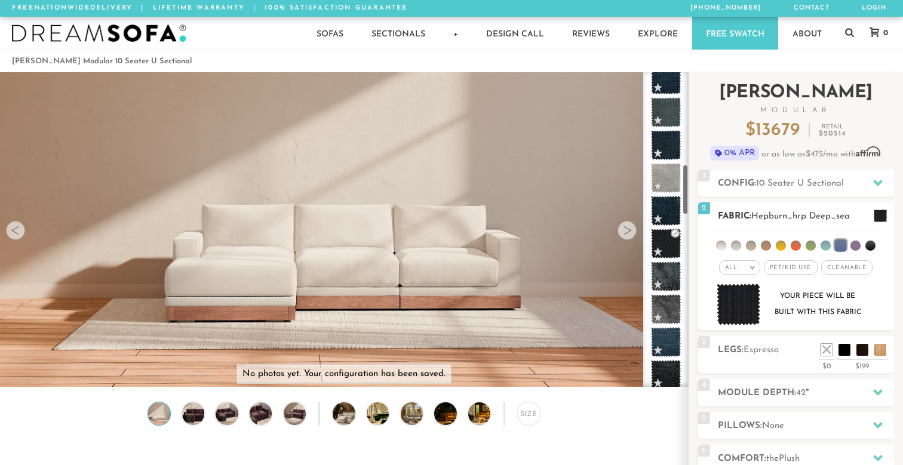
click at [755, 307] on img at bounding box center [739, 305] width 44 height 42
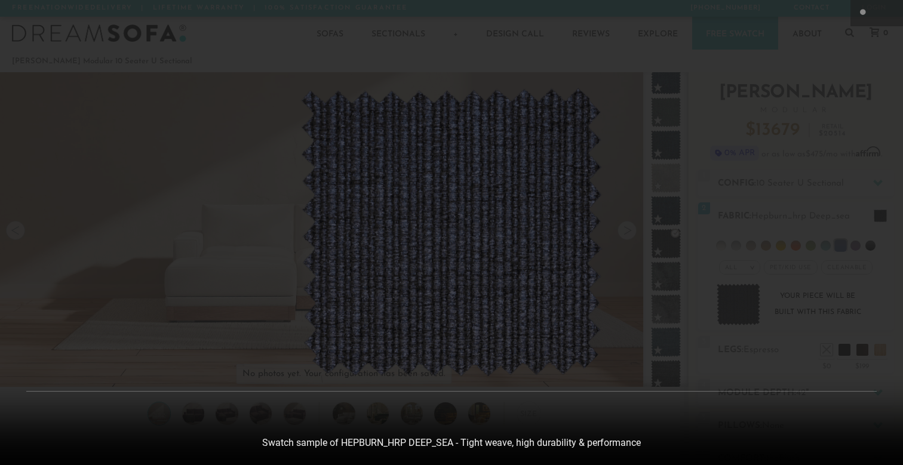
click at [819, 291] on div at bounding box center [451, 232] width 903 height 465
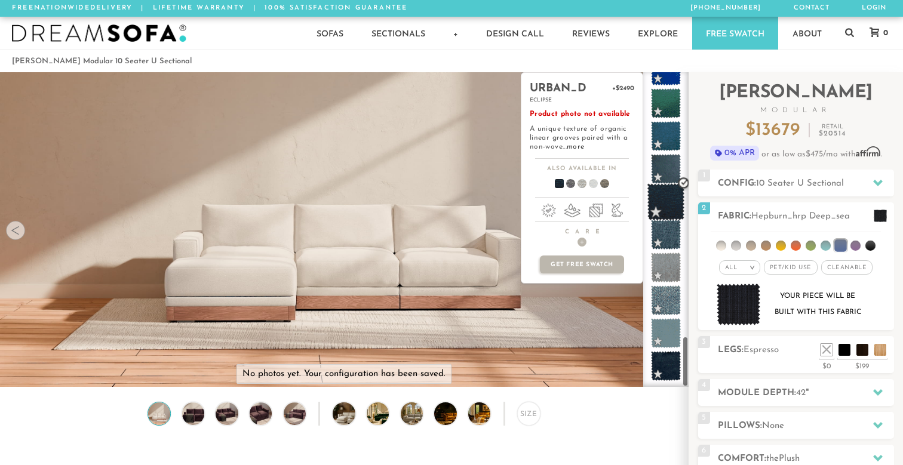
scroll to position [1632, 0]
